Goal: Task Accomplishment & Management: Manage account settings

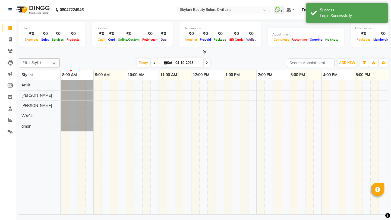
click at [205, 53] on icon at bounding box center [205, 52] width 4 height 4
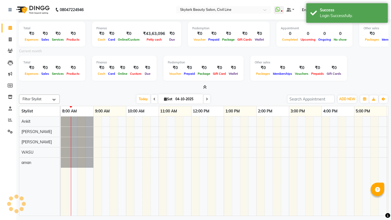
click at [205, 87] on icon at bounding box center [205, 87] width 4 height 4
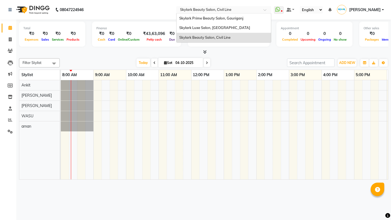
click at [225, 12] on input "text" at bounding box center [218, 10] width 79 height 5
click at [12, 87] on icon at bounding box center [10, 86] width 5 height 4
select select
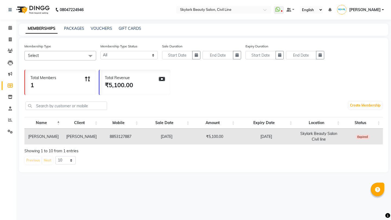
click at [58, 54] on span "Select" at bounding box center [60, 56] width 72 height 10
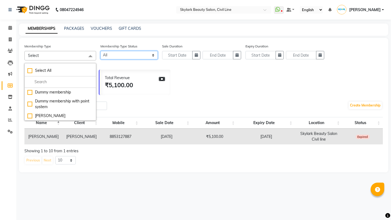
click at [128, 55] on select "Active Expired All" at bounding box center [128, 55] width 57 height 8
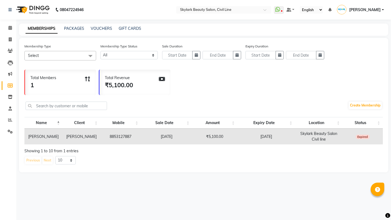
click at [133, 81] on div "Total Revenue ₹5,100.00" at bounding box center [134, 83] width 71 height 26
click at [80, 84] on div "Total Members 1" at bounding box center [60, 83] width 71 height 26
click at [10, 129] on span at bounding box center [10, 132] width 10 height 6
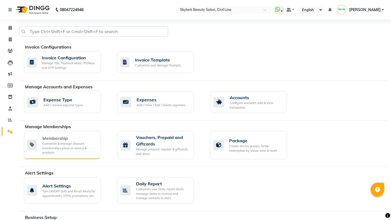
click at [84, 139] on div "Membership" at bounding box center [69, 138] width 54 height 7
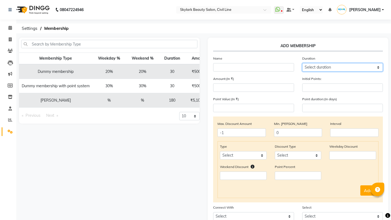
click at [319, 68] on select "Select duration Week Half-month Month Year Life Time 4 Months 8 Months 6 Months…" at bounding box center [342, 67] width 81 height 8
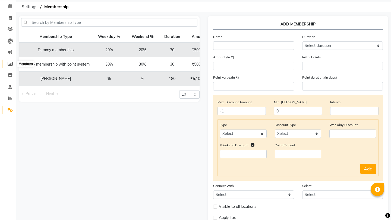
click at [12, 66] on span at bounding box center [10, 64] width 10 height 6
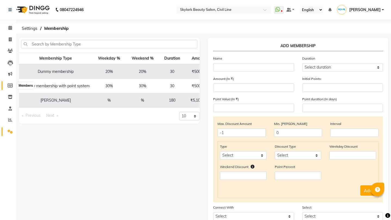
select select
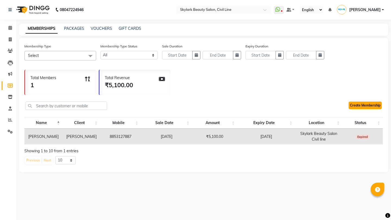
click at [372, 106] on link "Create Membership" at bounding box center [365, 106] width 33 height 8
click at [78, 56] on span "Select" at bounding box center [60, 56] width 72 height 10
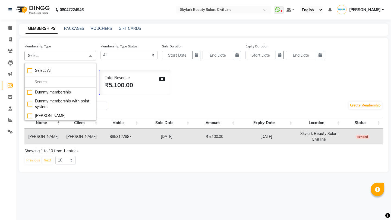
click at [153, 100] on div "Create Membership" at bounding box center [203, 106] width 358 height 18
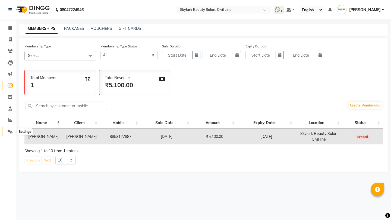
click at [12, 132] on icon at bounding box center [10, 132] width 5 height 4
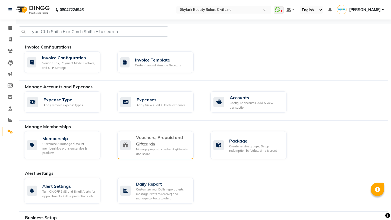
click at [163, 147] on div "Vouchers, Prepaid and Giftcards" at bounding box center [162, 140] width 53 height 13
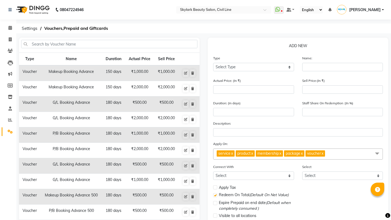
click at [163, 147] on td "₹2,000.00" at bounding box center [166, 150] width 24 height 15
click at [244, 64] on select "Select Type Voucher Prepaid Gift Card" at bounding box center [253, 67] width 81 height 8
select select "P"
click at [26, 29] on span "Settings" at bounding box center [29, 29] width 21 height 10
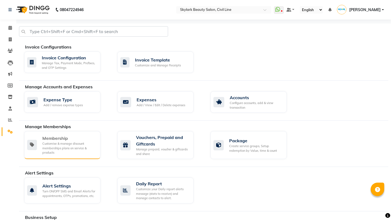
click at [73, 138] on div "Membership" at bounding box center [69, 138] width 54 height 7
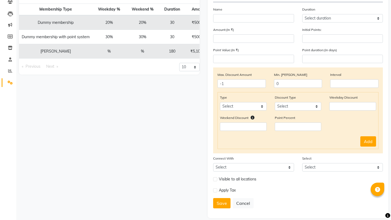
scroll to position [51, 0]
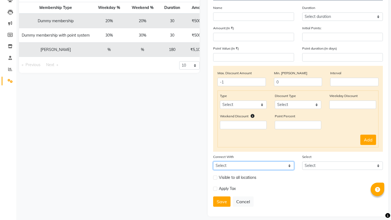
click at [248, 167] on select "Select Package Prepaid Voucher" at bounding box center [253, 166] width 81 height 8
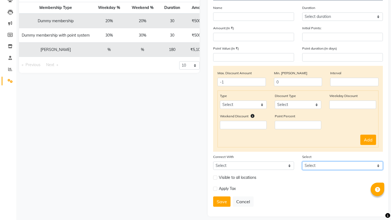
click at [322, 167] on select "Select" at bounding box center [342, 166] width 81 height 8
click at [217, 178] on label at bounding box center [215, 178] width 4 height 4
click at [217, 178] on input "checkbox" at bounding box center [215, 178] width 4 height 4
checkbox input "true"
click at [216, 191] on label at bounding box center [215, 189] width 4 height 4
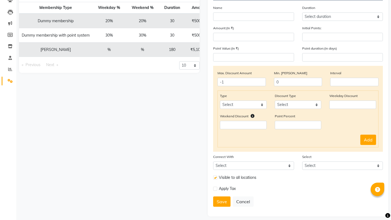
click at [216, 191] on input "checkbox" at bounding box center [215, 189] width 4 height 4
checkbox input "true"
click at [215, 201] on label at bounding box center [215, 200] width 4 height 4
click at [215, 201] on input "checkbox" at bounding box center [215, 200] width 4 height 4
checkbox input "true"
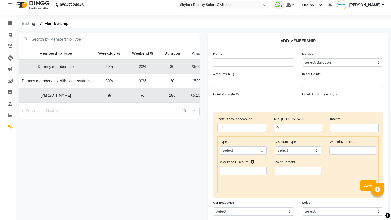
scroll to position [0, 0]
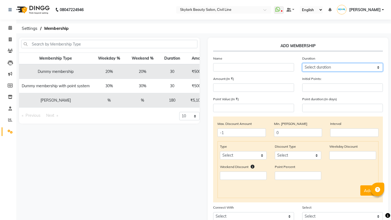
click at [348, 64] on select "Select duration Week Half-month Month Year Life Time 4 Months 8 Months 6 Months…" at bounding box center [342, 67] width 81 height 8
click at [11, 107] on icon at bounding box center [10, 109] width 4 height 4
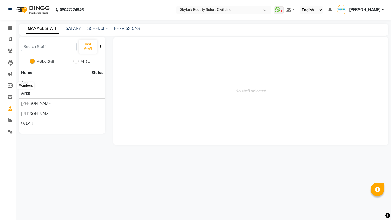
click at [12, 84] on icon at bounding box center [10, 86] width 5 height 4
select select
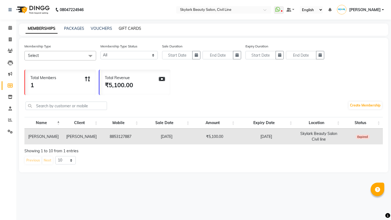
click at [126, 26] on link "GIFT CARDS" at bounding box center [130, 28] width 23 height 5
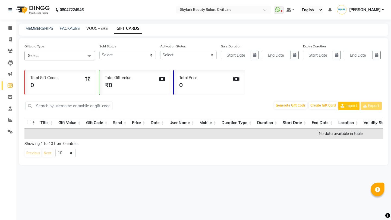
click at [104, 29] on link "VOUCHERS" at bounding box center [96, 28] width 21 height 5
select select
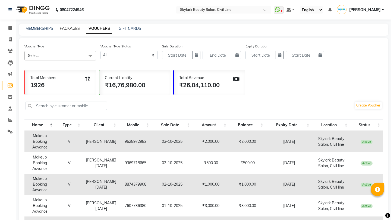
click at [76, 30] on link "PACKAGES" at bounding box center [70, 28] width 20 height 5
select select
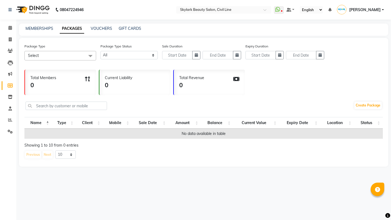
click at [37, 32] on div "MEMBERSHIPS PACKAGES VOUCHERS GIFT CARDS" at bounding box center [203, 30] width 369 height 12
click at [39, 31] on div "MEMBERSHIPS" at bounding box center [40, 29] width 28 height 6
click at [39, 30] on link "MEMBERSHIPS" at bounding box center [40, 28] width 28 height 5
select select
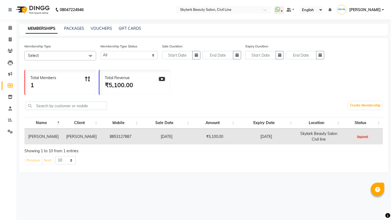
click at [52, 58] on span "Select" at bounding box center [60, 56] width 72 height 10
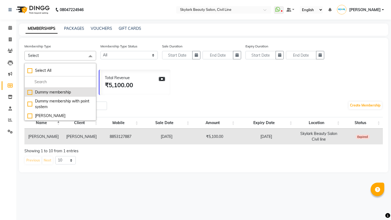
click at [43, 91] on div "Dummy membership" at bounding box center [60, 93] width 66 height 6
checkbox input "true"
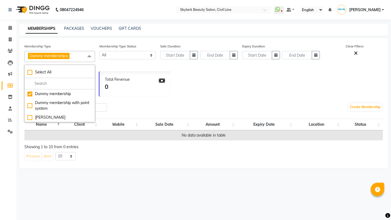
click at [144, 100] on div "Create Membership" at bounding box center [203, 108] width 358 height 18
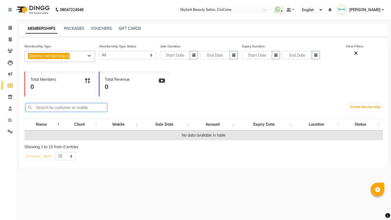
click at [83, 109] on input "text" at bounding box center [66, 107] width 81 height 8
click at [67, 59] on span "Dummy membership x" at bounding box center [49, 56] width 43 height 7
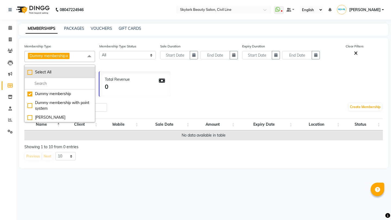
click at [42, 75] on li "Select All" at bounding box center [60, 72] width 70 height 11
checkbox input "true"
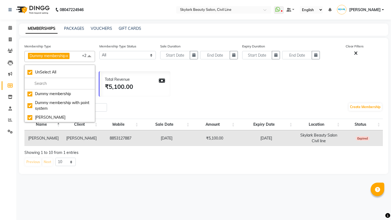
click at [150, 98] on div "Membership Type Dummy membership x Dummy membership with point system x [PERSON…" at bounding box center [203, 106] width 369 height 136
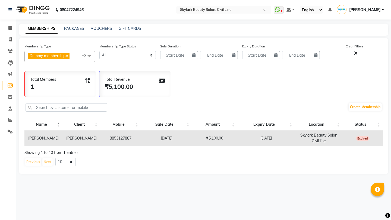
click at [56, 142] on td "[PERSON_NAME]" at bounding box center [43, 139] width 38 height 16
click at [50, 140] on td "[PERSON_NAME]" at bounding box center [43, 139] width 38 height 16
click at [10, 88] on span at bounding box center [10, 86] width 10 height 6
click at [351, 111] on div "Create Membership" at bounding box center [364, 108] width 35 height 18
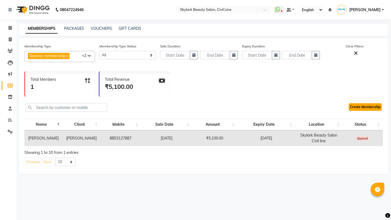
click at [354, 109] on link "Create Membership" at bounding box center [365, 107] width 33 height 8
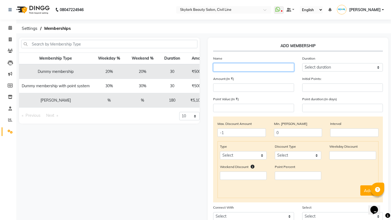
click at [283, 69] on input "text" at bounding box center [253, 67] width 81 height 8
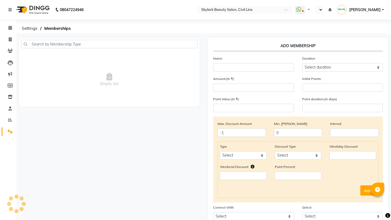
select select "en"
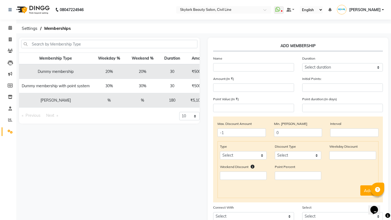
click at [62, 101] on td "[PERSON_NAME]" at bounding box center [55, 100] width 73 height 14
click at [12, 87] on icon at bounding box center [10, 86] width 5 height 4
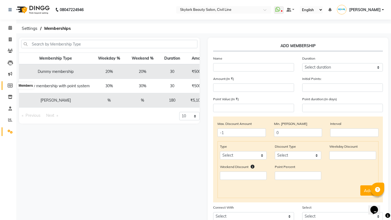
select select
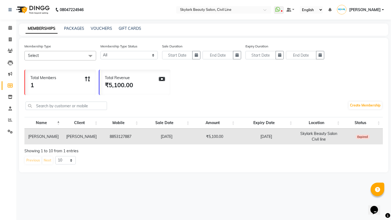
click at [44, 136] on td "[PERSON_NAME]" at bounding box center [43, 137] width 38 height 16
click at [49, 135] on td "[PERSON_NAME]" at bounding box center [43, 137] width 38 height 16
click at [100, 140] on td "8853127887" at bounding box center [120, 137] width 41 height 16
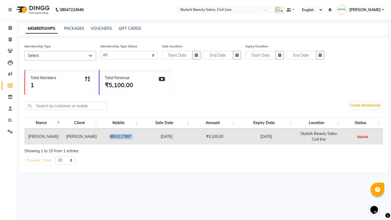
click at [100, 140] on td "8853127887" at bounding box center [120, 137] width 41 height 16
click at [204, 139] on td "₹5,100.00" at bounding box center [214, 137] width 45 height 16
click at [205, 139] on td "₹5,100.00" at bounding box center [214, 137] width 45 height 16
drag, startPoint x: 110, startPoint y: 136, endPoint x: 138, endPoint y: 136, distance: 28.2
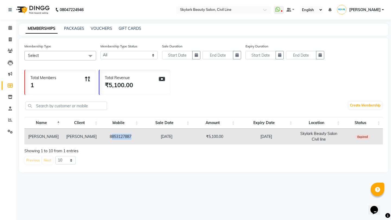
click at [139, 136] on td "8853127887" at bounding box center [120, 137] width 41 height 16
click at [138, 136] on td "8853127887" at bounding box center [120, 137] width 41 height 16
drag, startPoint x: 110, startPoint y: 136, endPoint x: 141, endPoint y: 139, distance: 31.3
click at [141, 139] on tr "Archita Singh Archita Singh 8853127887 15-05-2024 ₹5,100.00 31-03-2025 Skylark …" at bounding box center [203, 137] width 358 height 16
copy td "8853127887"
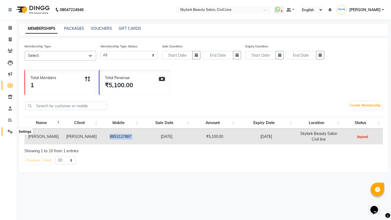
click at [12, 129] on span at bounding box center [10, 132] width 10 height 6
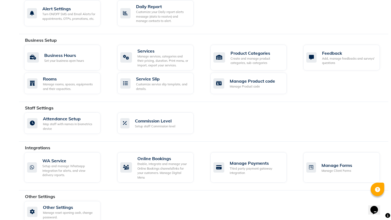
scroll to position [183, 0]
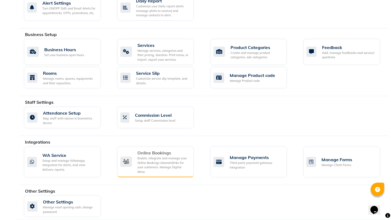
click at [160, 164] on div "Enable, integrate and manage your Online Bookings channels/links for your custo…" at bounding box center [163, 165] width 52 height 18
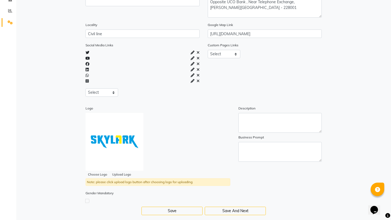
scroll to position [118, 0]
